Goal: Information Seeking & Learning: Learn about a topic

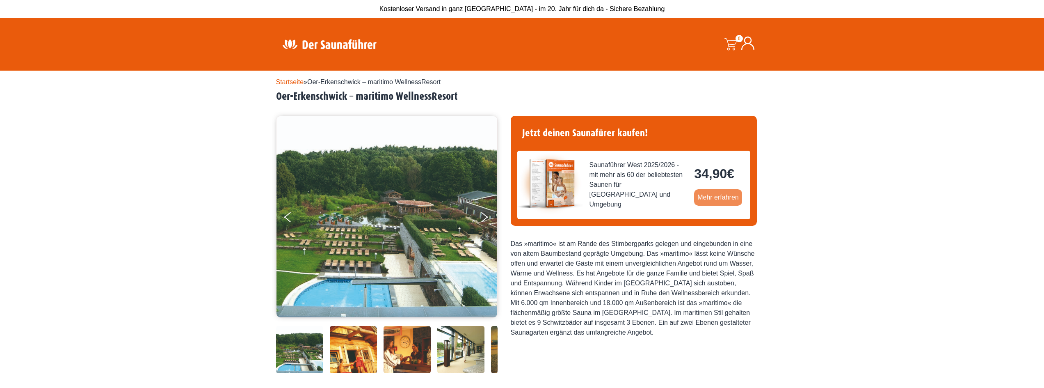
click at [718, 198] on link "Mehr erfahren" at bounding box center [718, 197] width 48 height 16
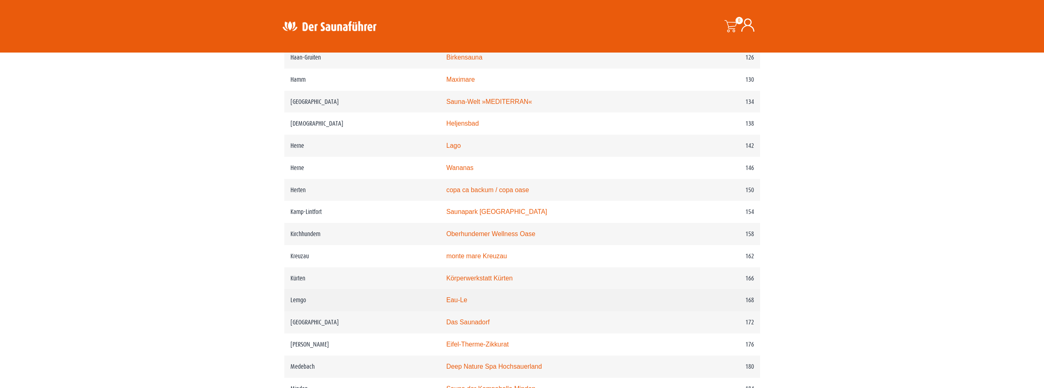
scroll to position [1026, 0]
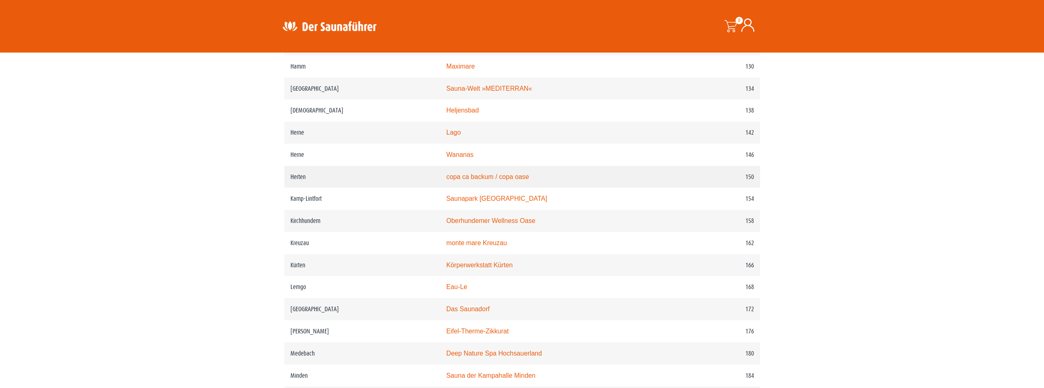
click at [497, 180] on link "copa ca backum / copa oase" at bounding box center [487, 176] width 83 height 7
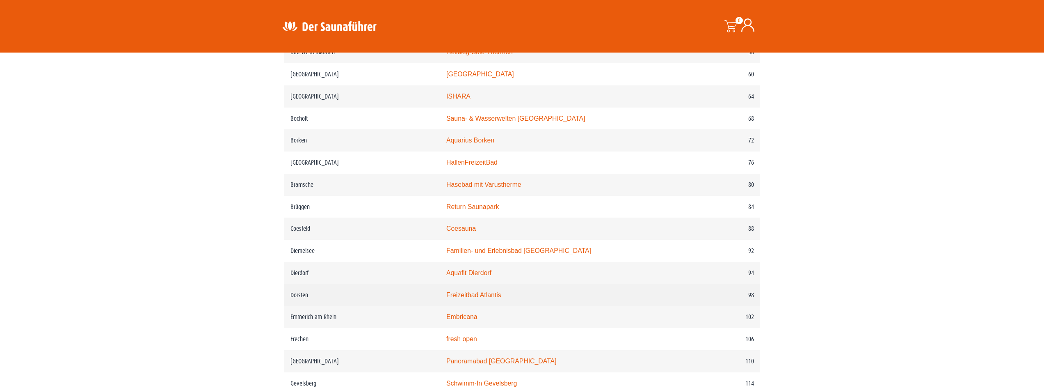
scroll to position [574, 0]
